Goal: Transaction & Acquisition: Register for event/course

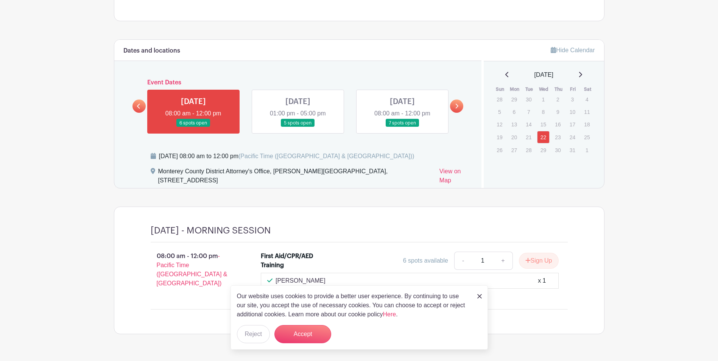
scroll to position [324, 0]
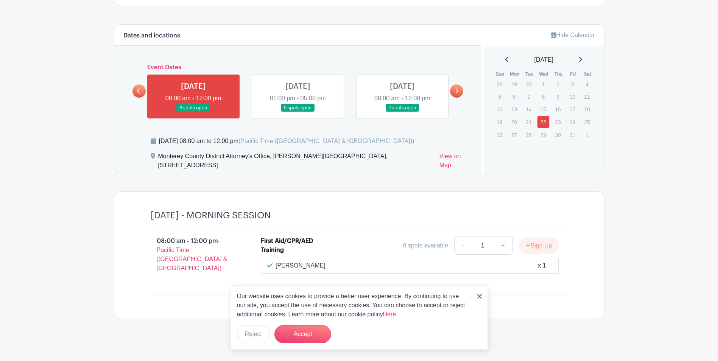
click at [402, 112] on link at bounding box center [402, 112] width 0 height 0
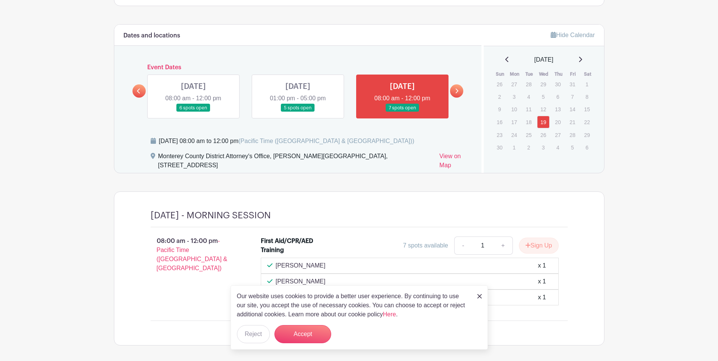
scroll to position [356, 0]
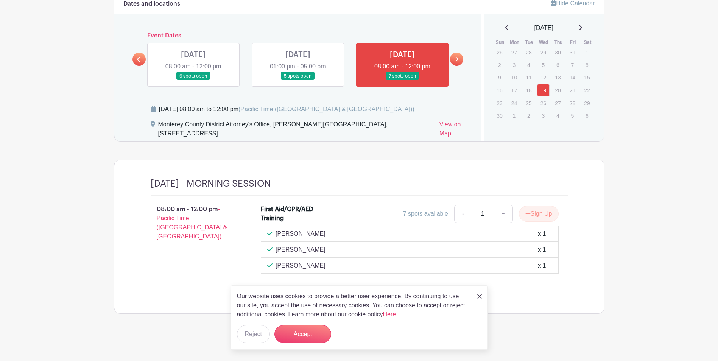
click at [458, 60] on icon at bounding box center [456, 59] width 3 height 6
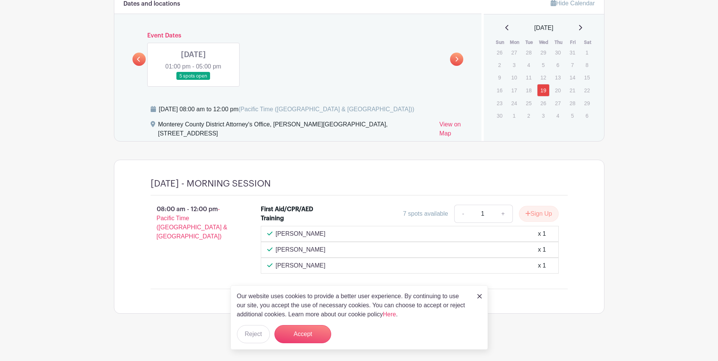
click at [193, 80] on link at bounding box center [193, 80] width 0 height 0
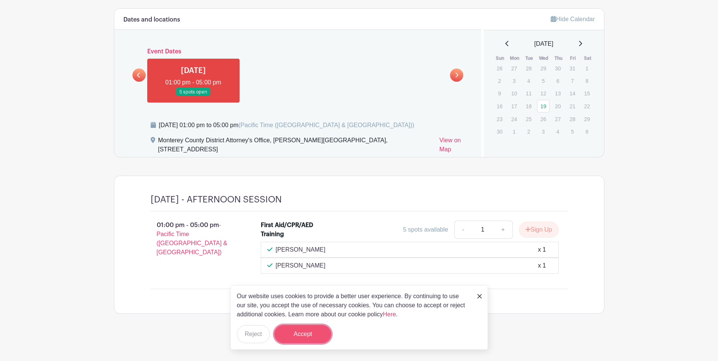
click at [307, 337] on button "Accept" at bounding box center [302, 334] width 57 height 18
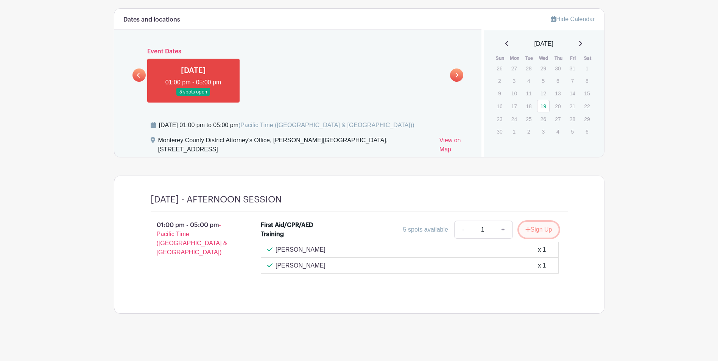
click at [537, 229] on button "Sign Up" at bounding box center [539, 230] width 40 height 16
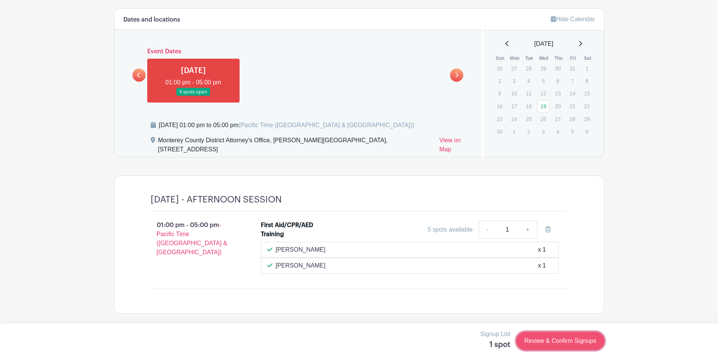
click at [561, 343] on link "Review & Confirm Signups" at bounding box center [560, 341] width 88 height 18
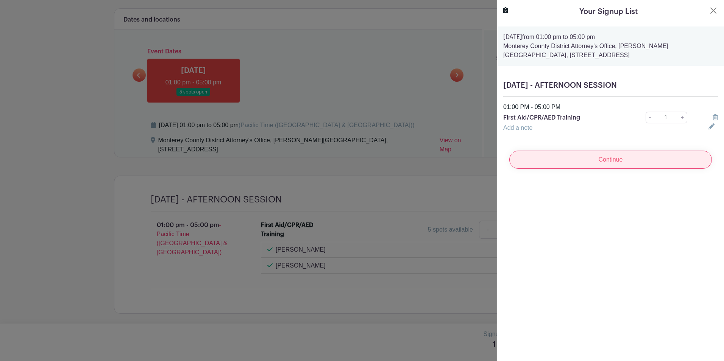
click at [604, 163] on input "Continue" at bounding box center [610, 160] width 203 height 18
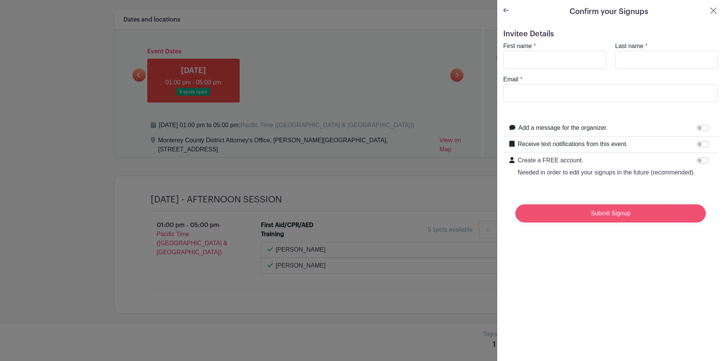
click at [612, 218] on input "Submit Signup" at bounding box center [610, 213] width 190 height 18
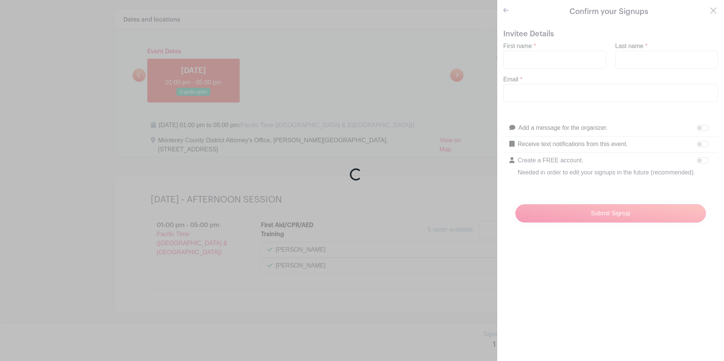
click at [539, 62] on div "Loading..." at bounding box center [362, 180] width 724 height 361
click at [556, 164] on div "Loading..." at bounding box center [362, 180] width 724 height 361
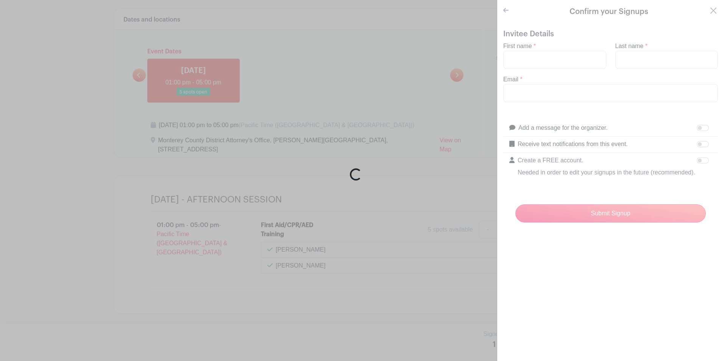
click at [556, 164] on div "Loading..." at bounding box center [362, 180] width 724 height 361
click at [385, 121] on div "Loading..." at bounding box center [362, 180] width 724 height 361
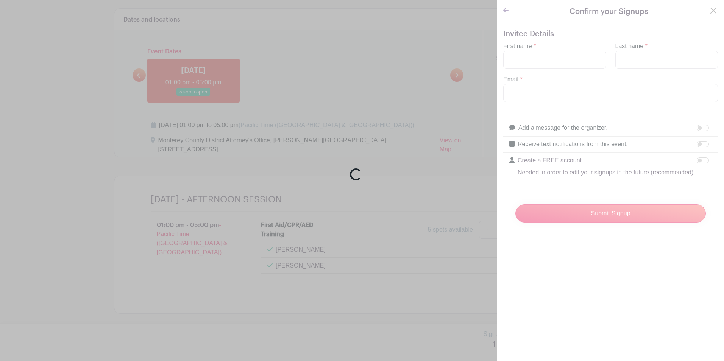
click at [318, 49] on div "Loading..." at bounding box center [362, 180] width 724 height 361
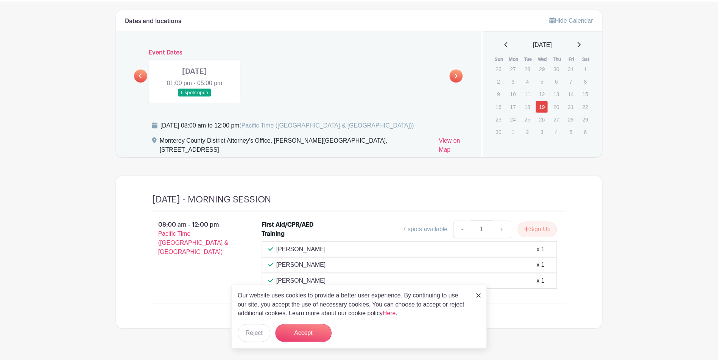
scroll to position [356, 0]
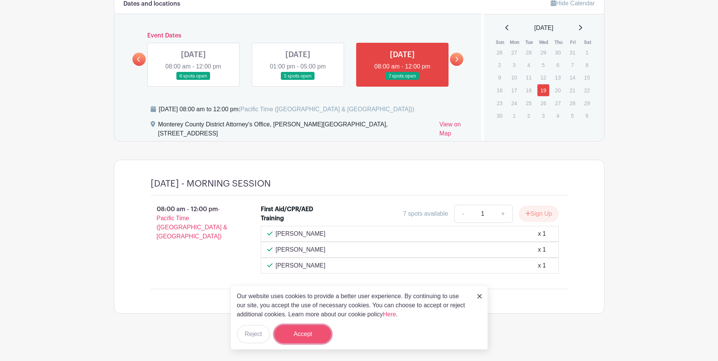
click at [309, 329] on button "Accept" at bounding box center [302, 334] width 57 height 18
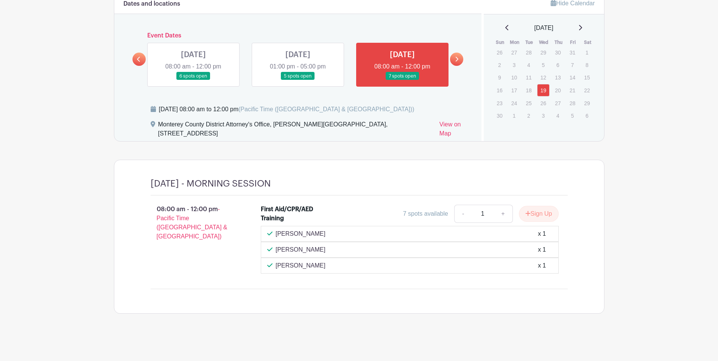
click at [457, 58] on icon at bounding box center [457, 59] width 3 height 5
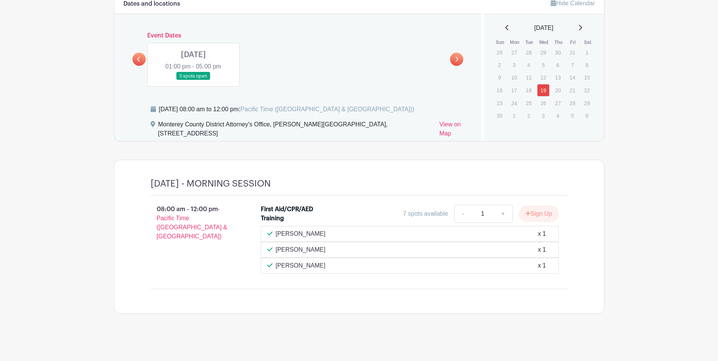
click at [193, 80] on link at bounding box center [193, 80] width 0 height 0
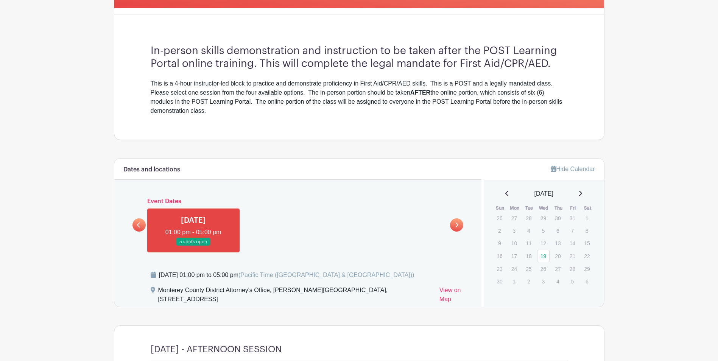
scroll to position [191, 0]
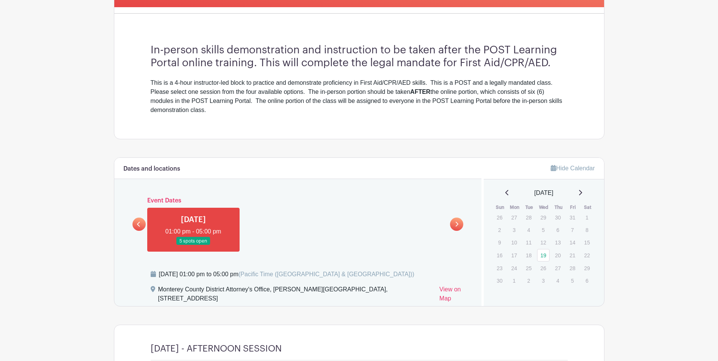
click at [193, 245] on link at bounding box center [193, 245] width 0 height 0
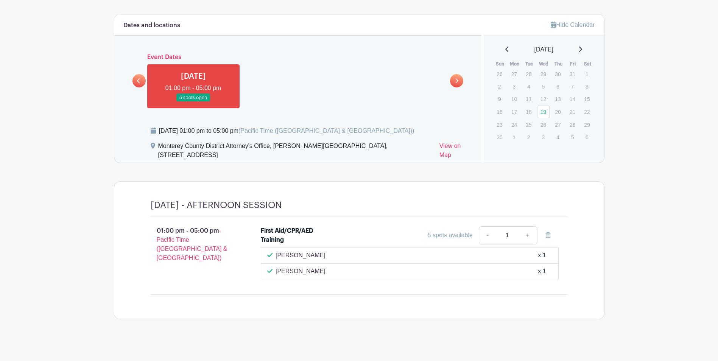
scroll to position [340, 0]
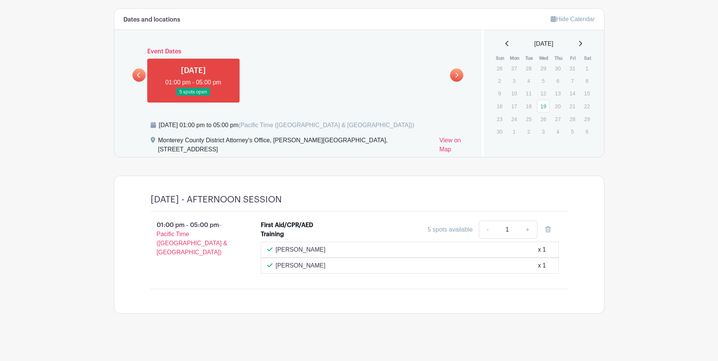
click at [449, 229] on div "5 spots available" at bounding box center [450, 229] width 45 height 9
click at [527, 231] on link "+" at bounding box center [527, 230] width 19 height 18
type input "2"
click at [486, 232] on link "-" at bounding box center [487, 230] width 17 height 18
type input "1"
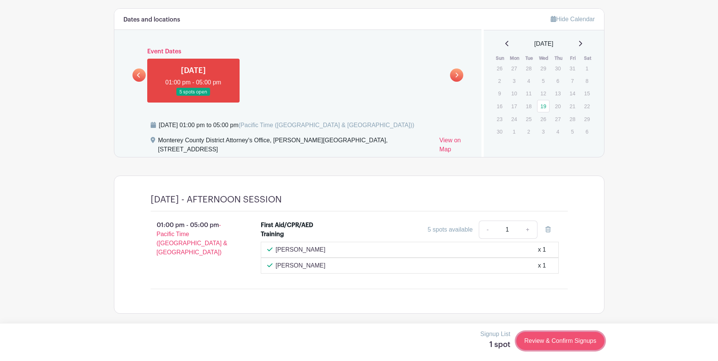
click at [557, 340] on link "Review & Confirm Signups" at bounding box center [560, 341] width 88 height 18
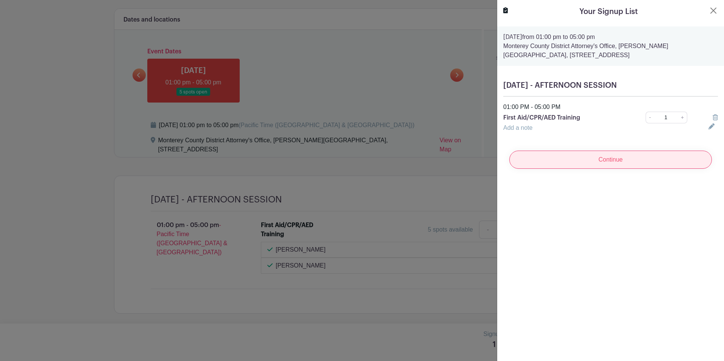
click at [585, 164] on input "Continue" at bounding box center [610, 160] width 203 height 18
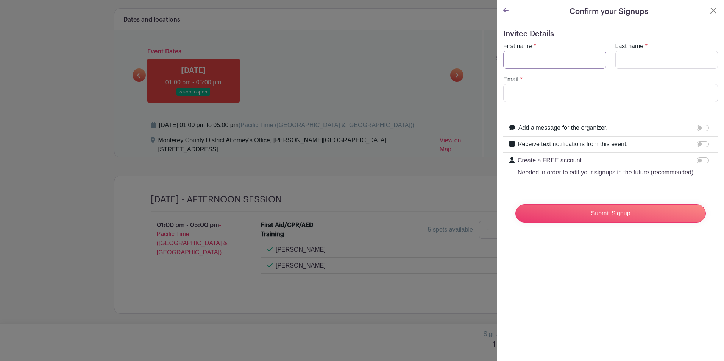
click at [542, 59] on input "First name" at bounding box center [554, 60] width 103 height 18
type input "[PERSON_NAME]"
type input "[EMAIL_ADDRESS][DOMAIN_NAME]"
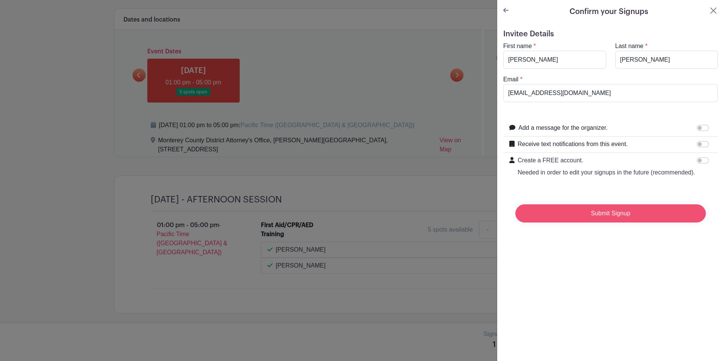
click at [612, 223] on input "Submit Signup" at bounding box center [610, 213] width 190 height 18
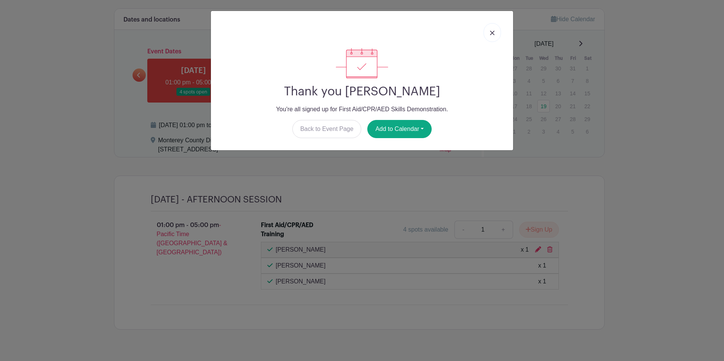
click at [492, 36] on link at bounding box center [491, 32] width 17 height 19
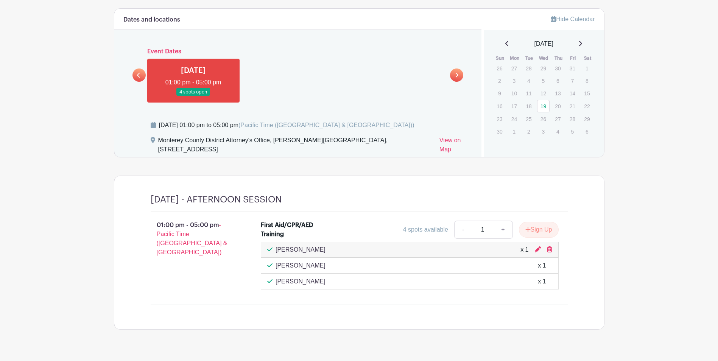
click at [137, 76] on link at bounding box center [138, 75] width 13 height 13
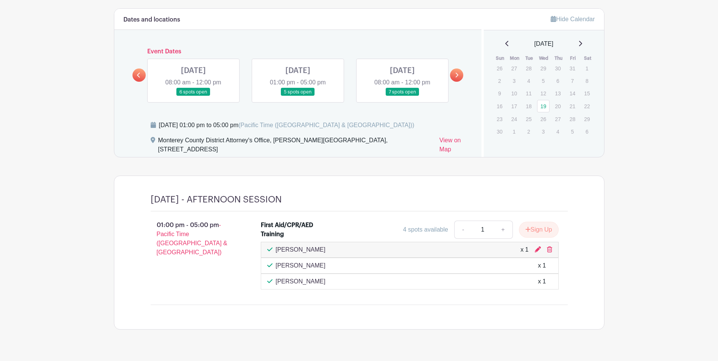
click at [193, 96] on link at bounding box center [193, 96] width 0 height 0
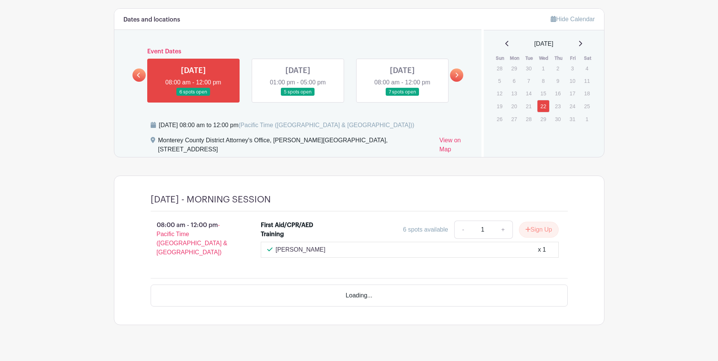
scroll to position [324, 0]
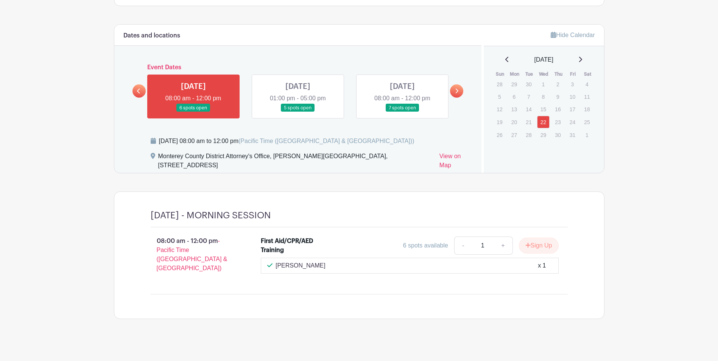
click at [298, 112] on link at bounding box center [298, 112] width 0 height 0
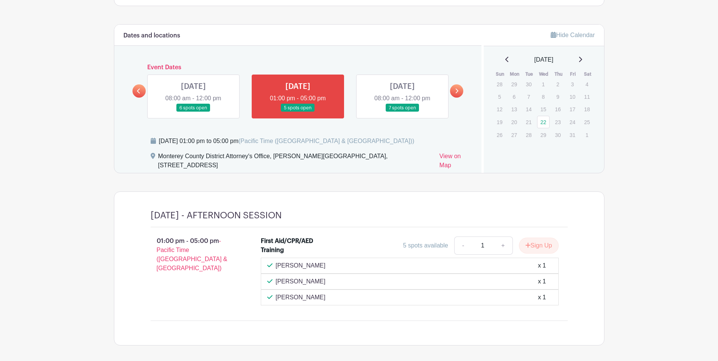
click at [402, 112] on link at bounding box center [402, 112] width 0 height 0
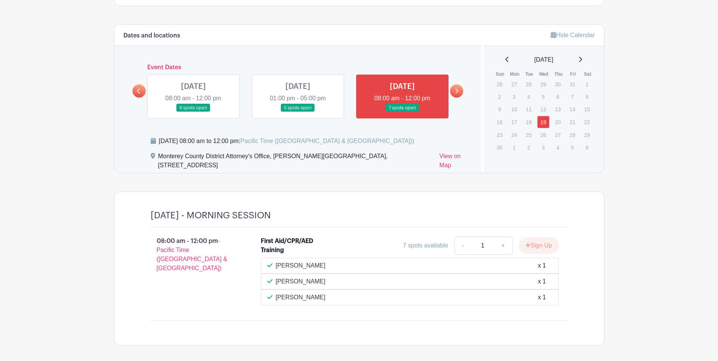
click at [458, 90] on icon at bounding box center [456, 91] width 3 height 6
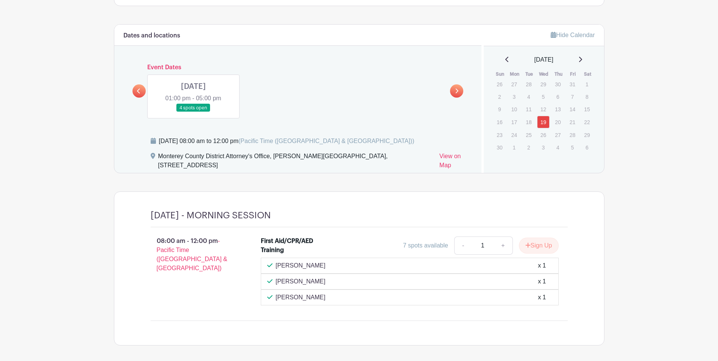
click at [193, 112] on link at bounding box center [193, 112] width 0 height 0
